Goal: Entertainment & Leisure: Consume media (video, audio)

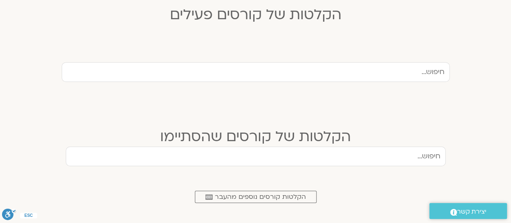
scroll to position [245, 0]
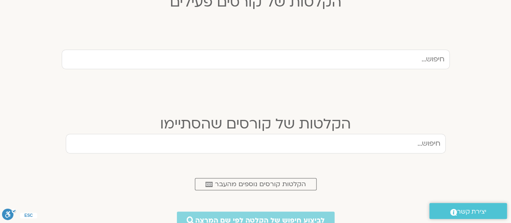
click at [382, 137] on input "text" at bounding box center [256, 144] width 380 height 20
click at [127, 143] on input "סוכות של חמלה" at bounding box center [256, 144] width 380 height 20
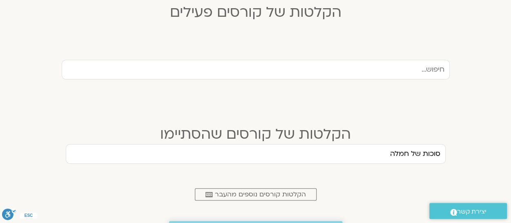
scroll to position [204, 0]
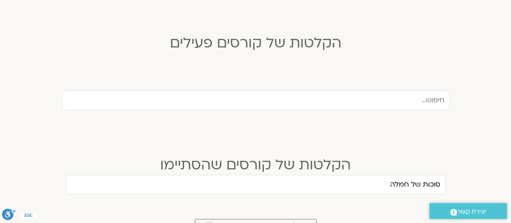
click at [378, 188] on input "סוכות של חמלה" at bounding box center [256, 184] width 380 height 20
type input "סוכות של חמלה"
click at [160, 185] on input "סוכות של חמלה" at bounding box center [256, 184] width 380 height 20
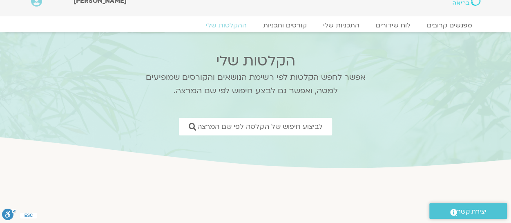
scroll to position [0, 0]
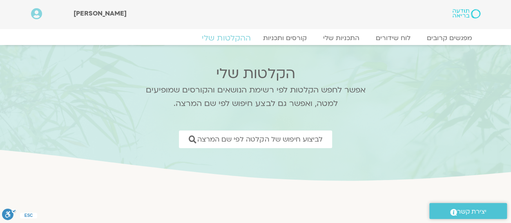
click at [238, 37] on link "ההקלטות שלי" at bounding box center [226, 38] width 69 height 10
click at [343, 37] on link "התכניות שלי" at bounding box center [341, 38] width 63 height 10
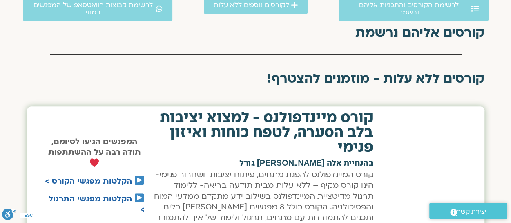
scroll to position [286, 0]
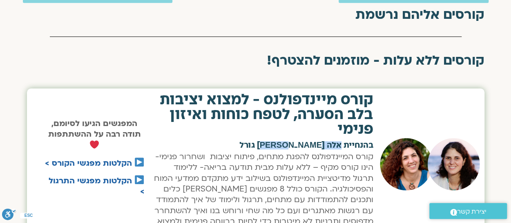
drag, startPoint x: 298, startPoint y: 143, endPoint x: 342, endPoint y: 144, distance: 43.3
click at [342, 144] on h2 "בהנחיית אלה [PERSON_NAME] גורל" at bounding box center [263, 145] width 221 height 8
copy h2 "אלה טולנאי"
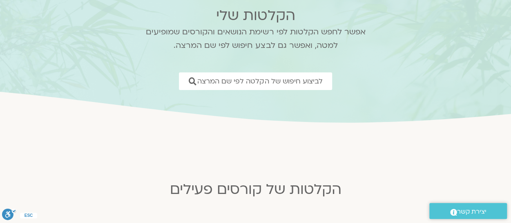
scroll to position [41, 0]
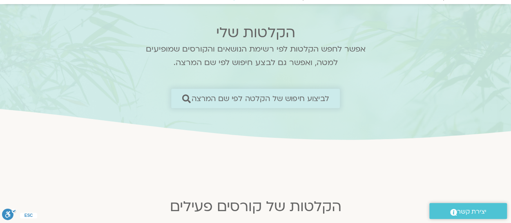
click at [265, 97] on span "לביצוע חיפוש של הקלטה לפי שם המרצה" at bounding box center [261, 98] width 138 height 9
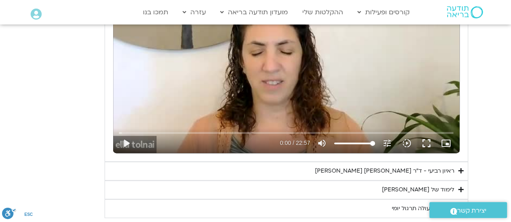
scroll to position [449, 0]
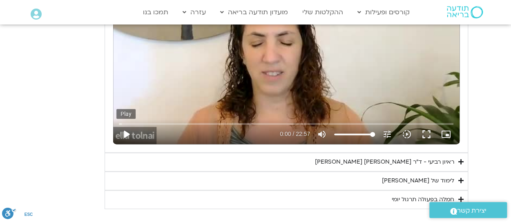
click at [124, 132] on button "play_arrow" at bounding box center [126, 135] width 20 height 20
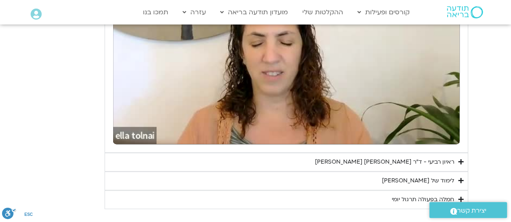
click at [124, 132] on button "pause" at bounding box center [126, 135] width 20 height 20
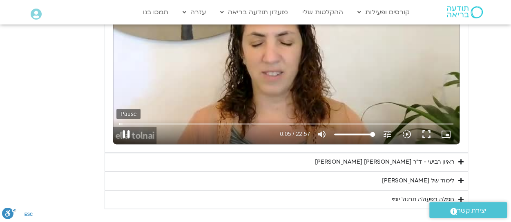
click at [125, 132] on button "pause" at bounding box center [126, 135] width 20 height 20
type input "5.655089"
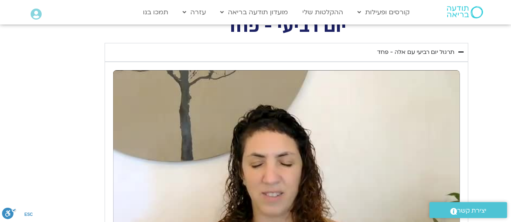
scroll to position [327, 0]
